Goal: Register for event/course

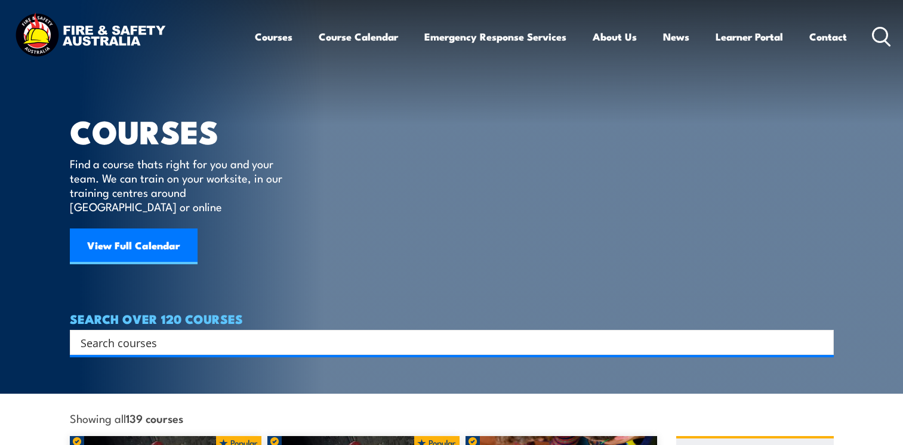
click at [156, 232] on link "View Full Calendar" at bounding box center [134, 247] width 128 height 36
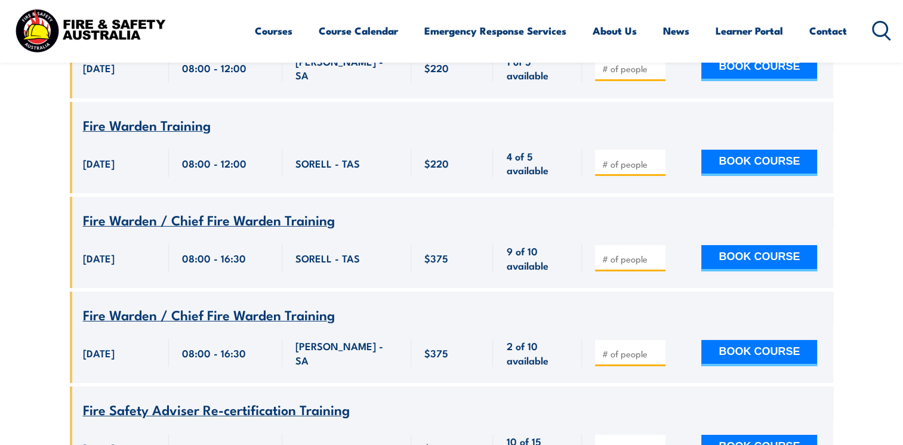
scroll to position [3999, 0]
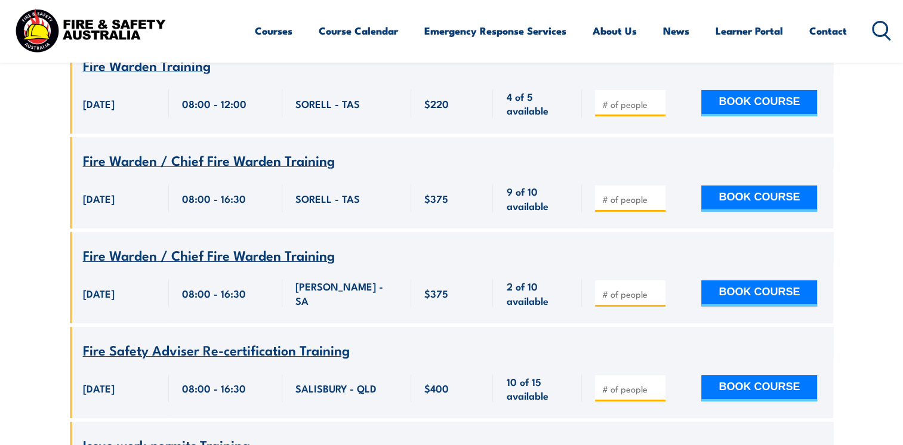
click at [203, 340] on span "Fire Safety Adviser Re-certification Training" at bounding box center [216, 350] width 267 height 20
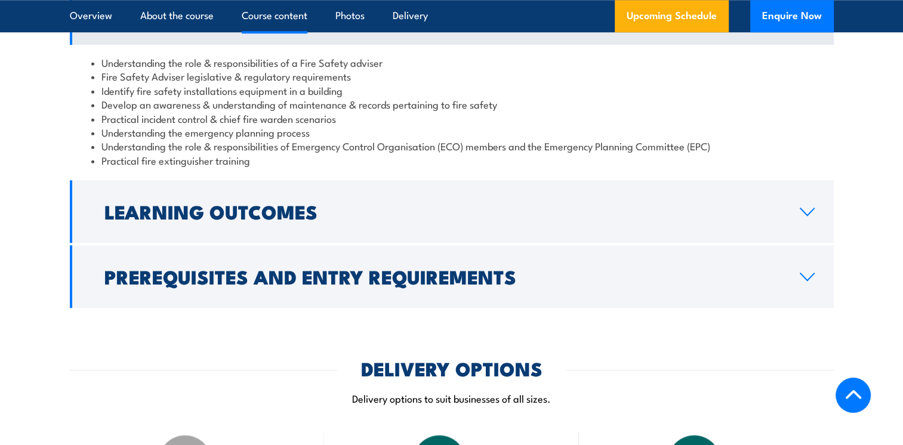
scroll to position [1194, 0]
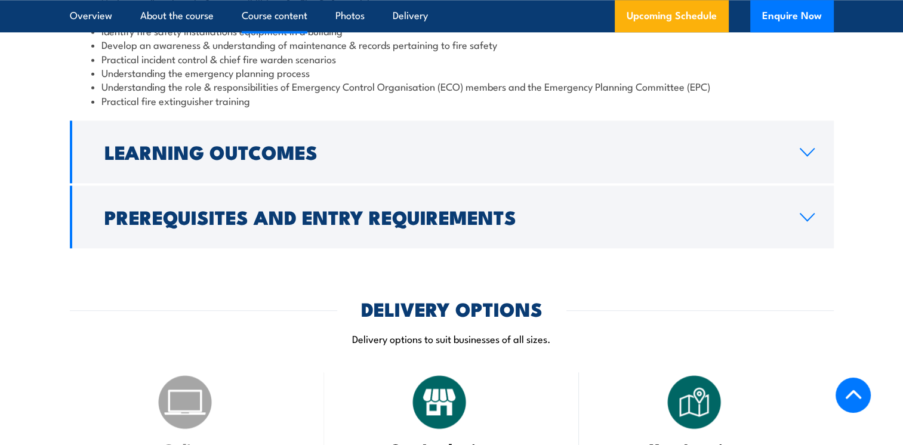
click at [251, 160] on h2 "Learning Outcomes" at bounding box center [442, 151] width 676 height 17
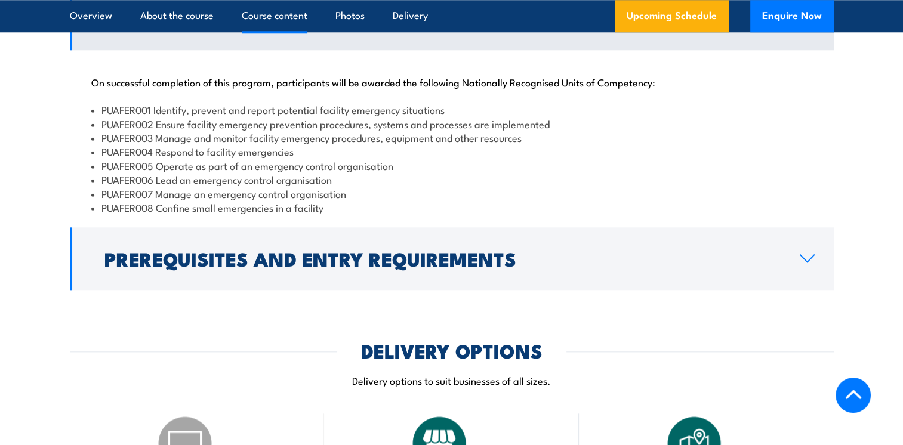
scroll to position [1191, 0]
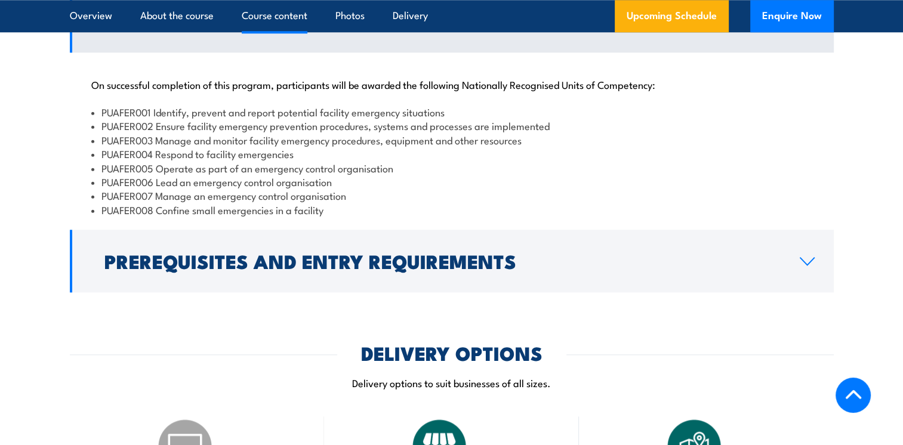
click at [313, 269] on h2 "Prerequisites and Entry Requirements" at bounding box center [442, 260] width 676 height 17
